Goal: Check status: Check status

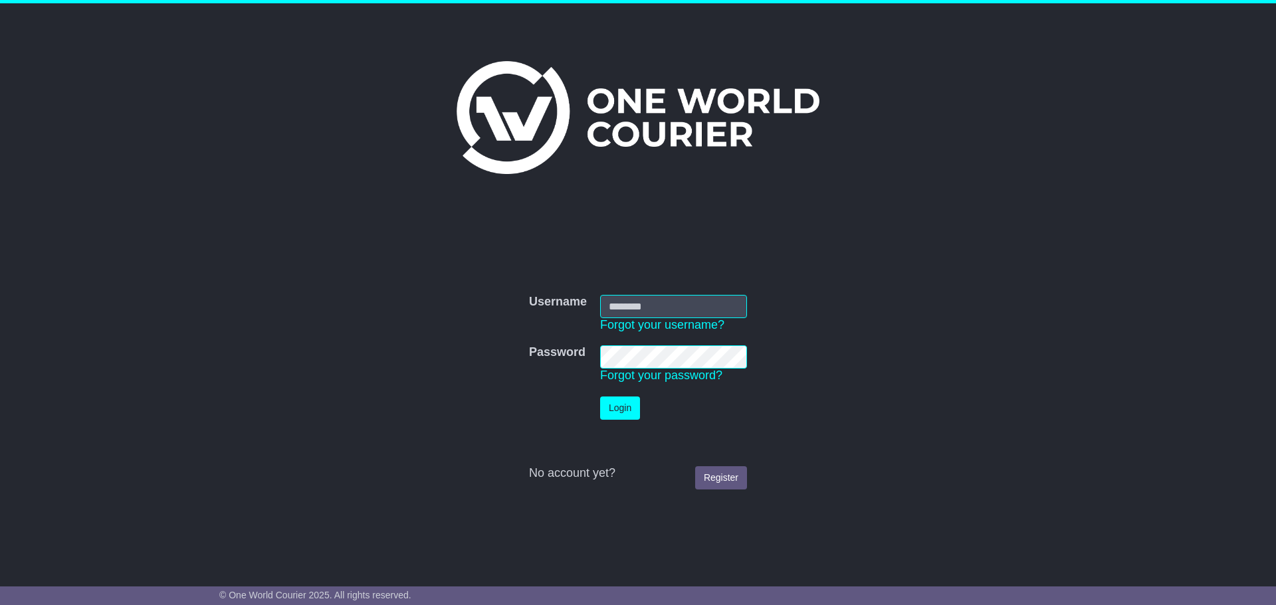
type input "**********"
click at [623, 412] on button "Login" at bounding box center [620, 408] width 40 height 23
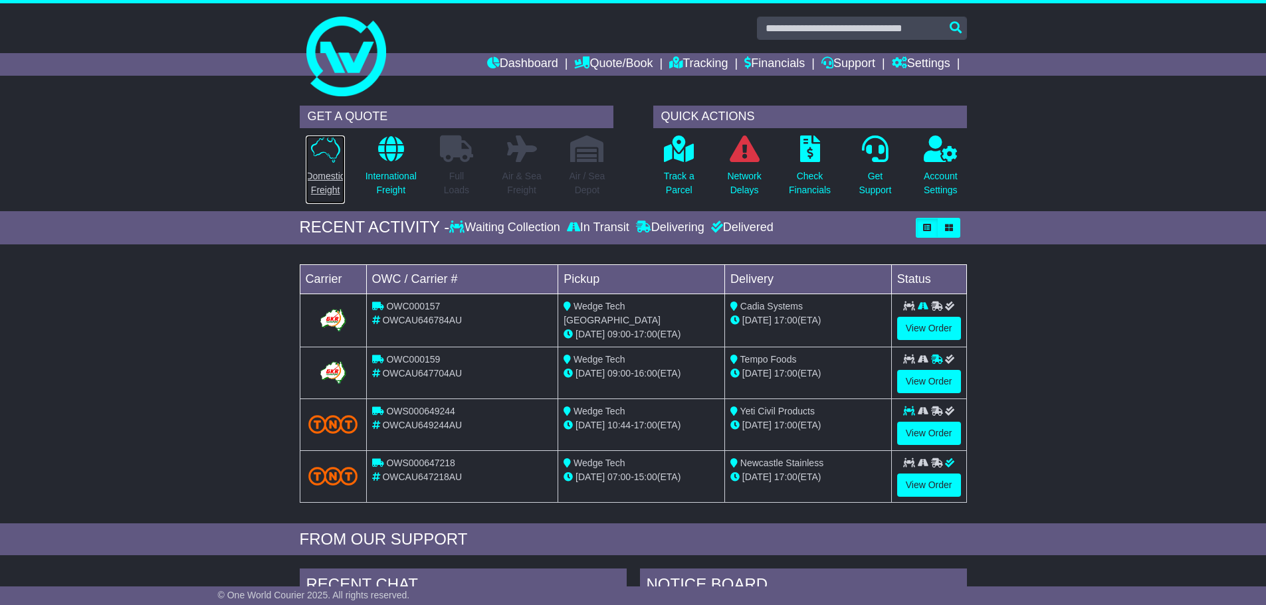
click at [321, 187] on p "Domestic Freight" at bounding box center [325, 183] width 39 height 28
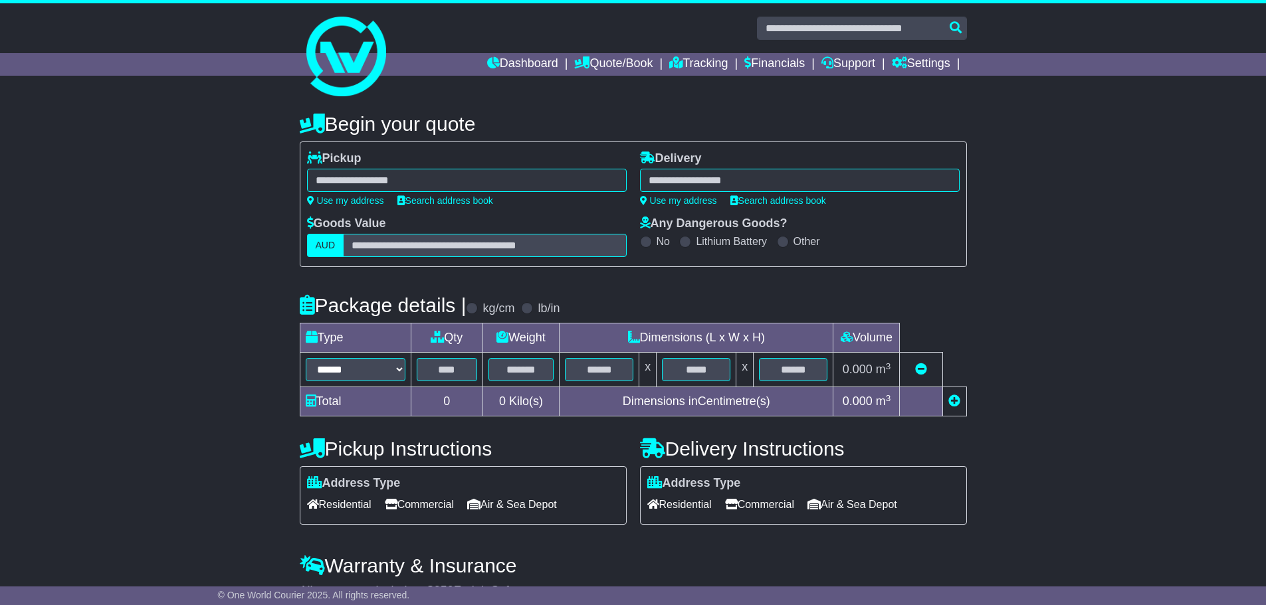
select select
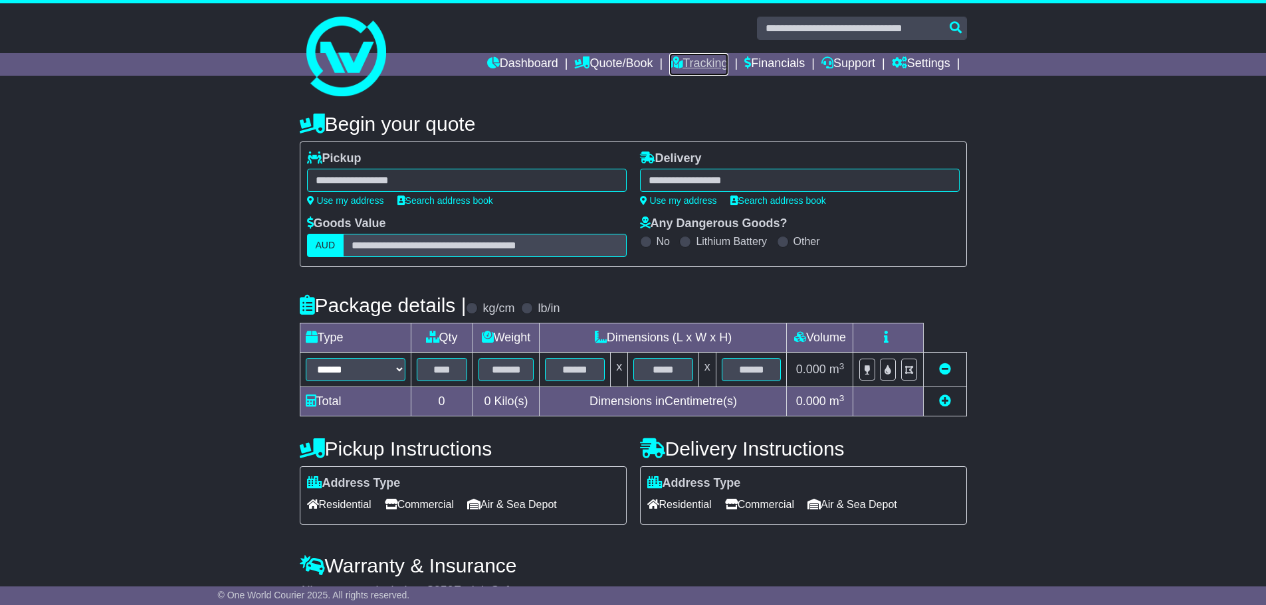
click at [686, 66] on link "Tracking" at bounding box center [698, 64] width 58 height 23
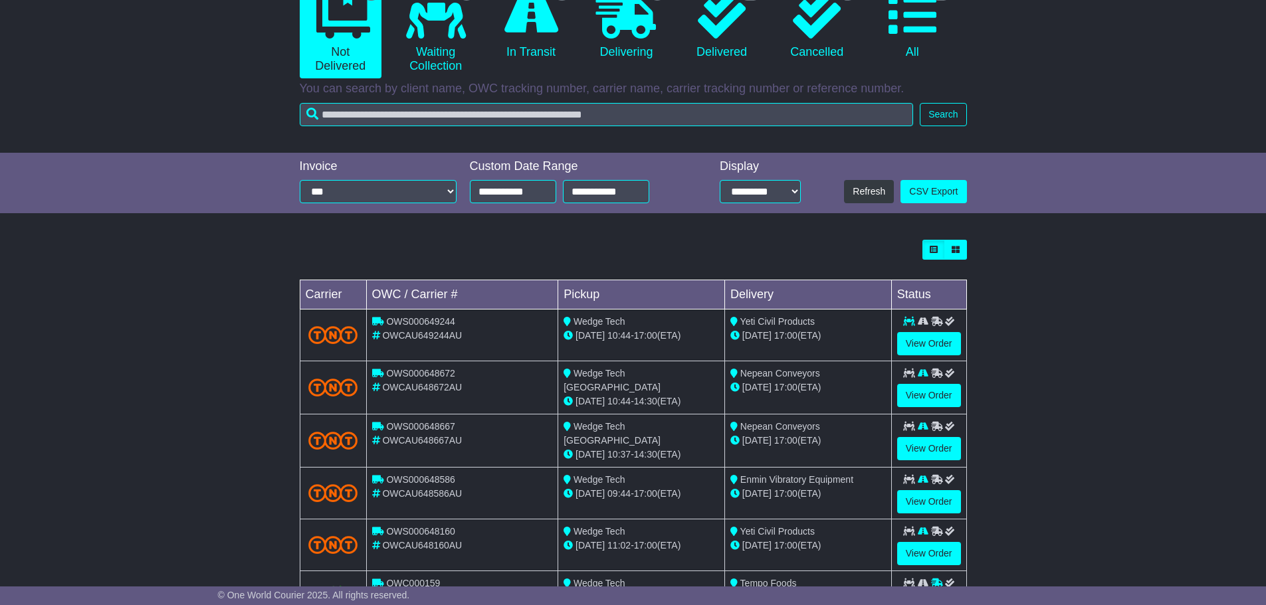
scroll to position [266, 0]
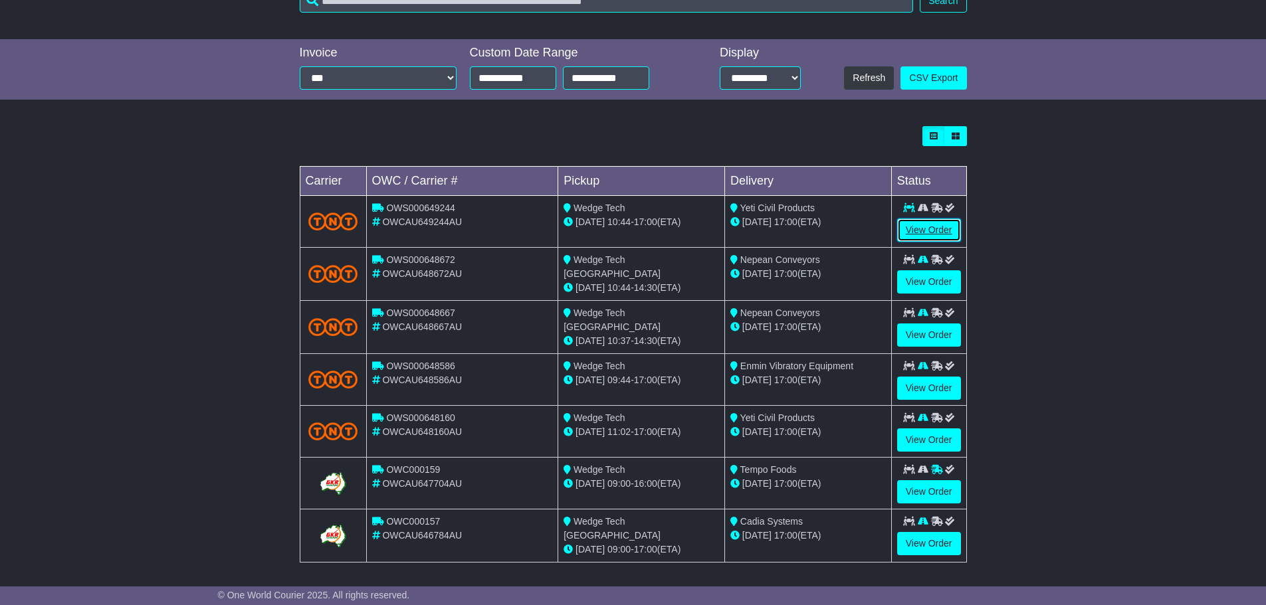
click at [917, 228] on link "View Order" at bounding box center [929, 230] width 64 height 23
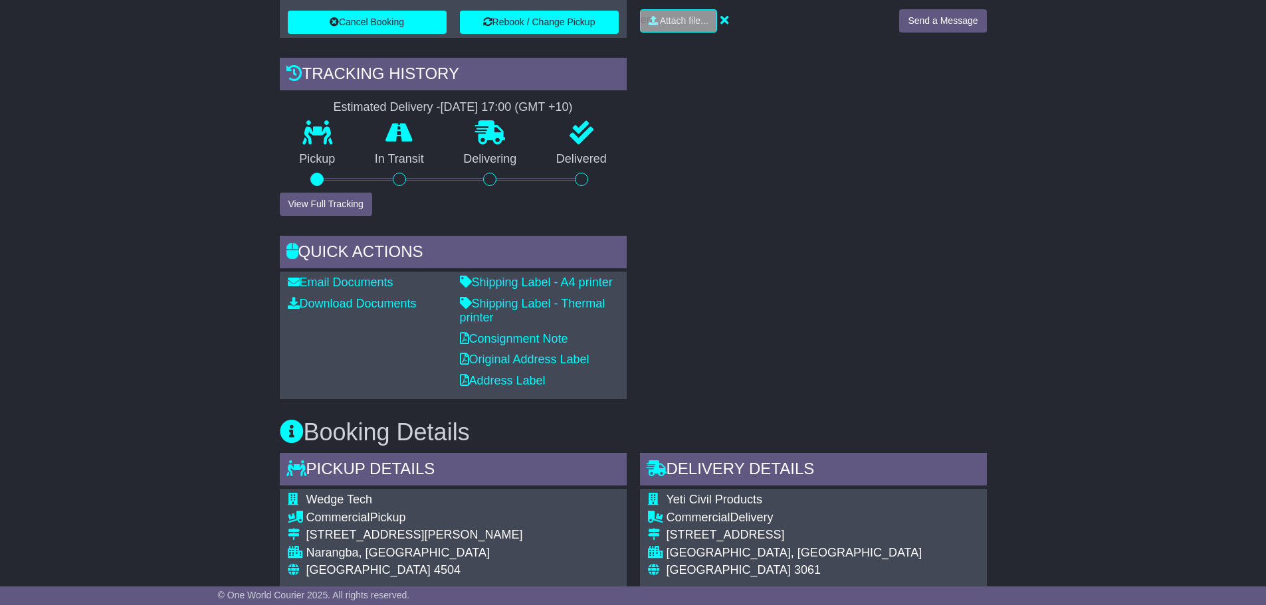
scroll to position [431, 0]
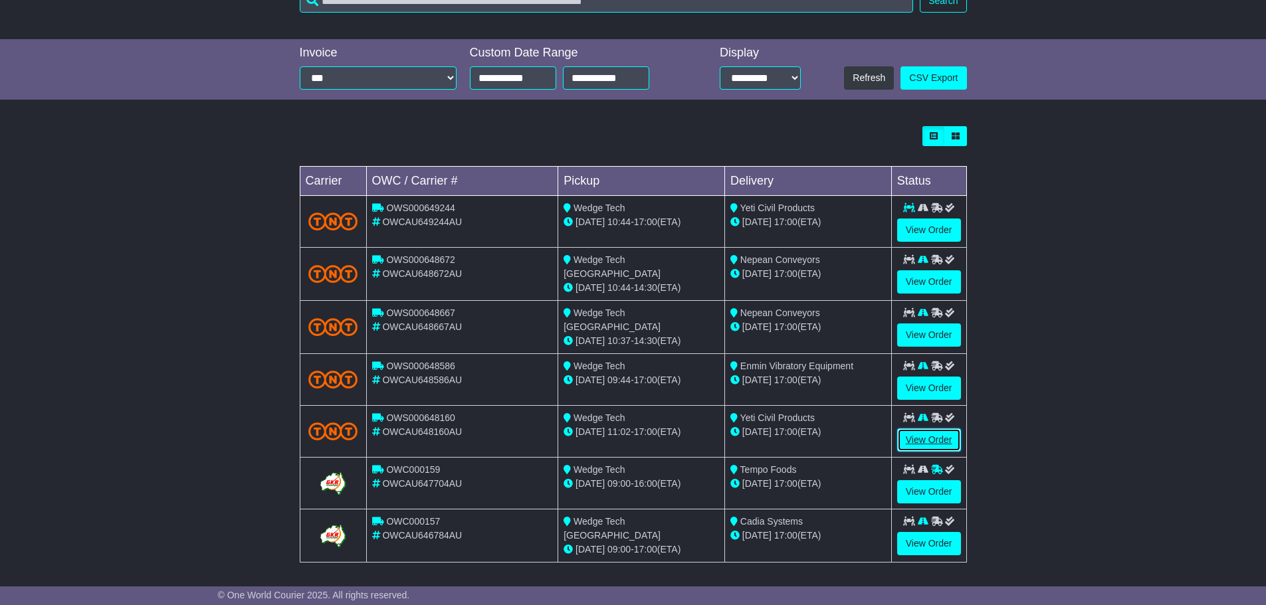
click at [915, 435] on link "View Order" at bounding box center [929, 440] width 64 height 23
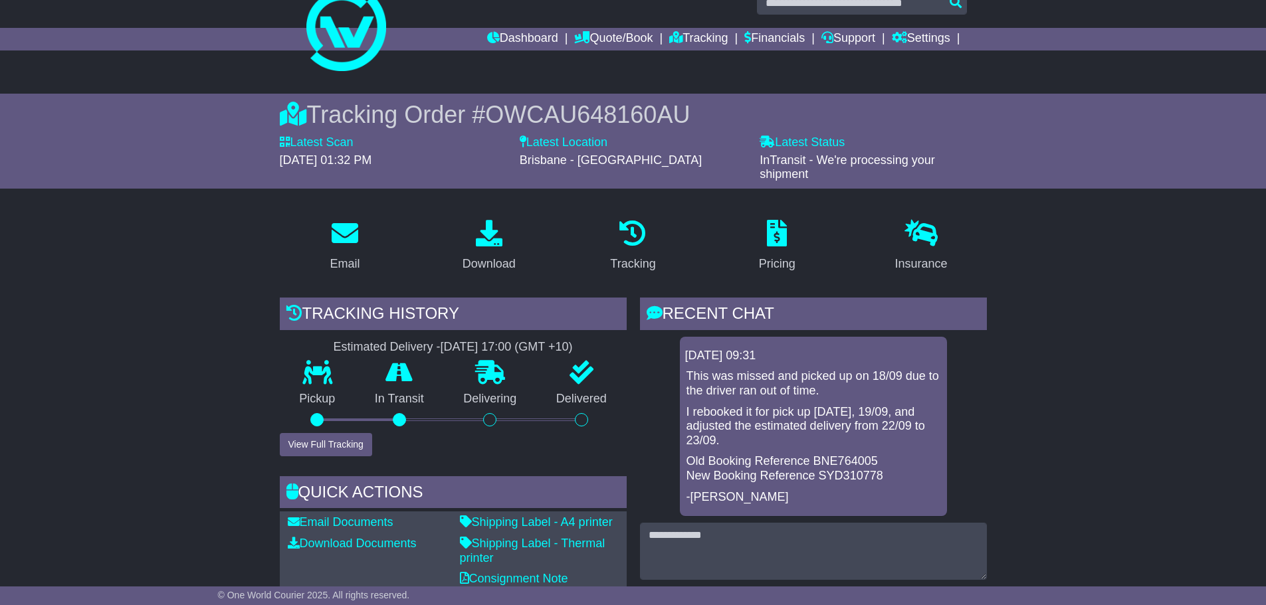
scroll to position [66, 0]
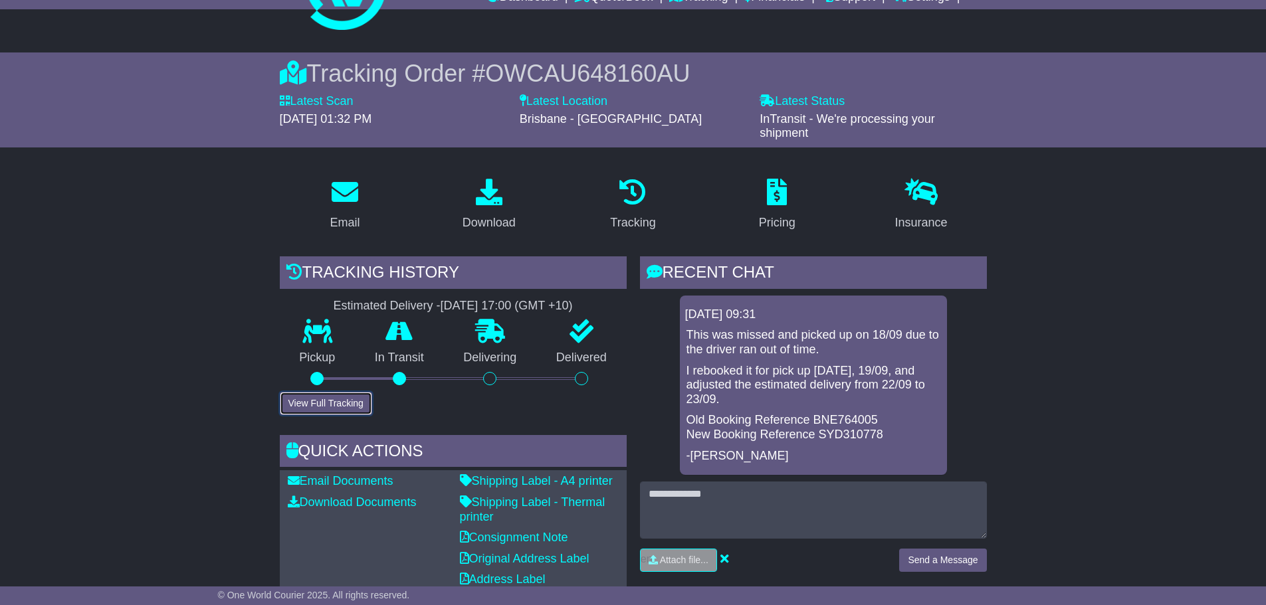
click at [329, 397] on button "View Full Tracking" at bounding box center [326, 403] width 92 height 23
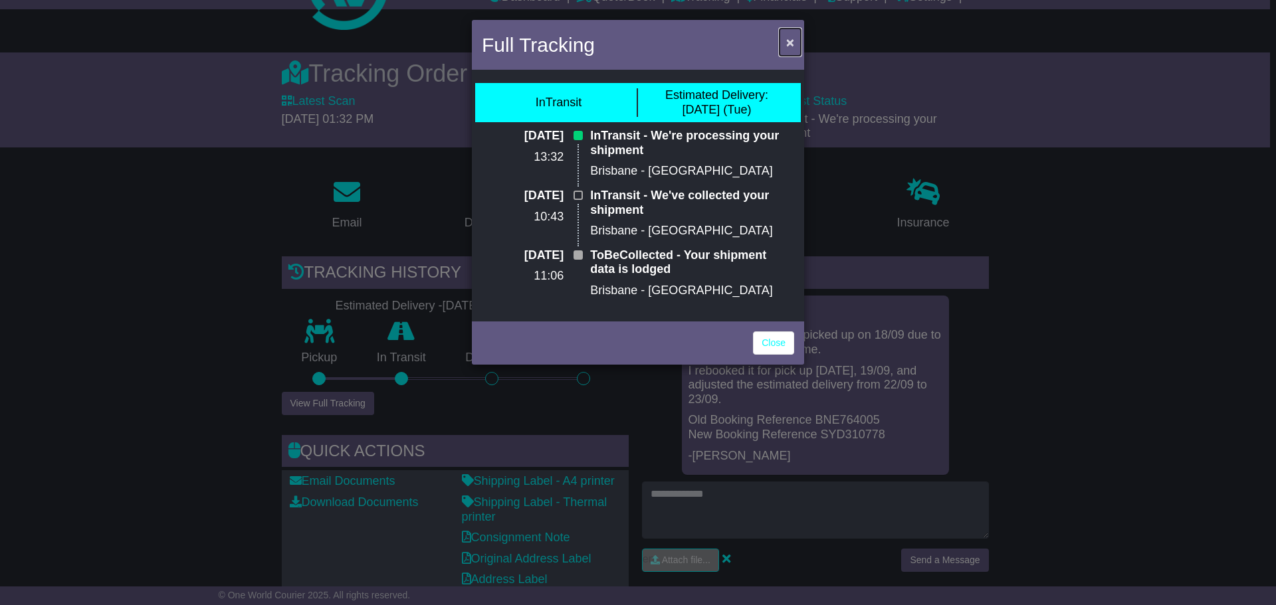
click at [790, 45] on span "×" at bounding box center [790, 42] width 8 height 15
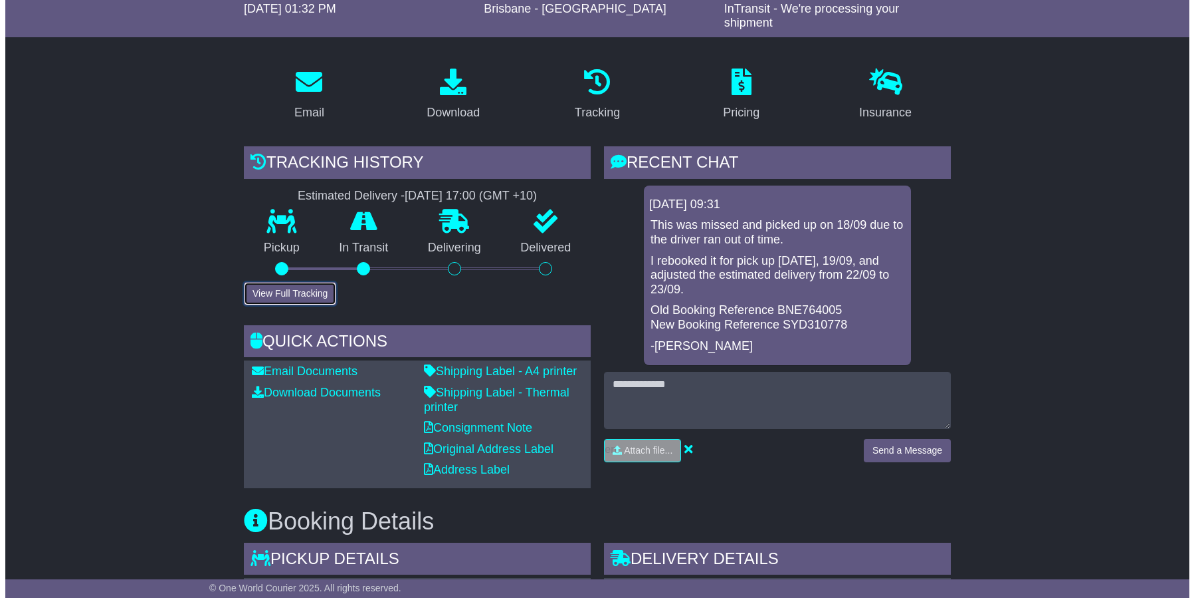
scroll to position [199, 0]
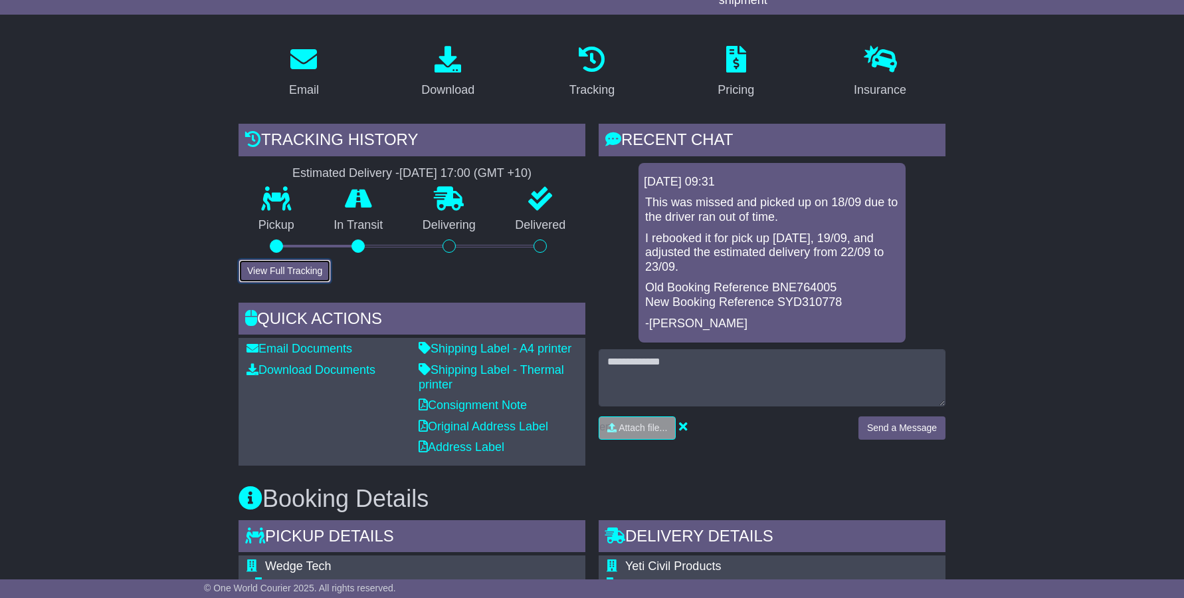
click at [304, 273] on button "View Full Tracking" at bounding box center [285, 270] width 92 height 23
